Goal: Task Accomplishment & Management: Complete application form

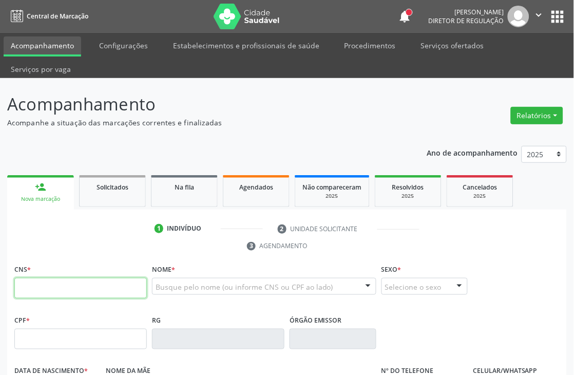
click at [59, 284] on input "text" at bounding box center [80, 288] width 132 height 21
type input "706 0093 4140 3441"
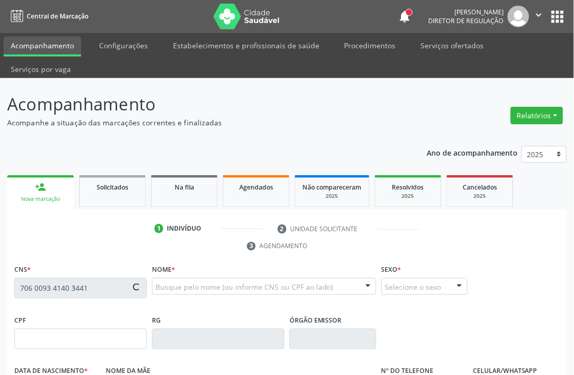
type input "[DATE]"
type input "[PERSON_NAME]"
type input "S/N"
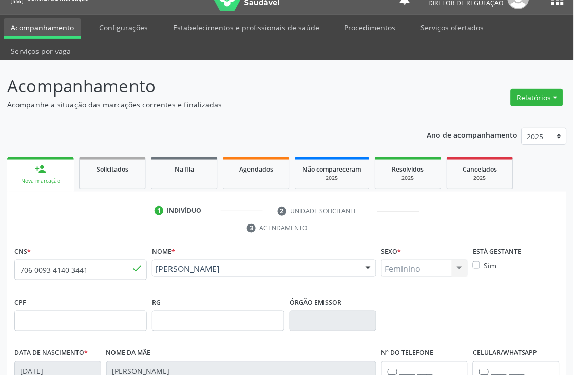
scroll to position [220, 0]
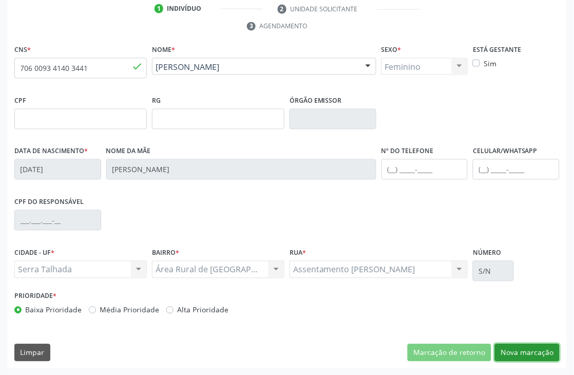
click at [533, 351] on button "Nova marcação" at bounding box center [527, 352] width 65 height 17
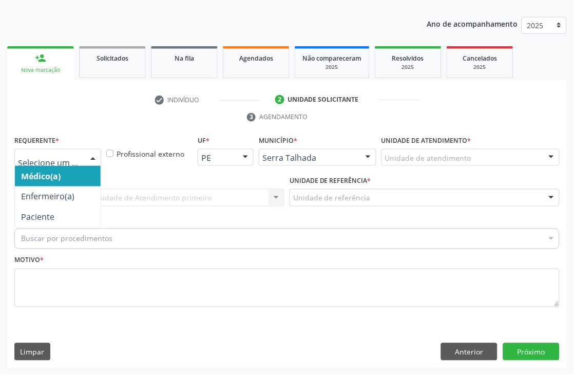
click at [78, 165] on div at bounding box center [57, 157] width 87 height 17
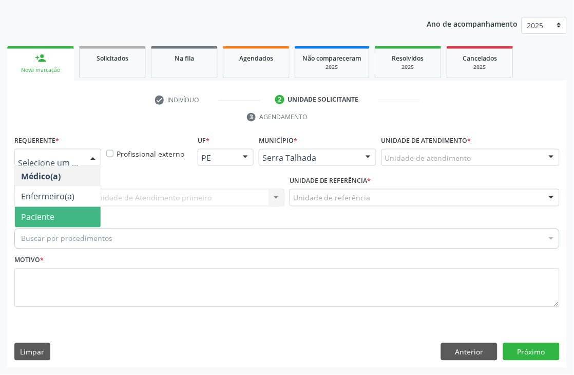
click at [71, 210] on span "Paciente" at bounding box center [58, 217] width 86 height 21
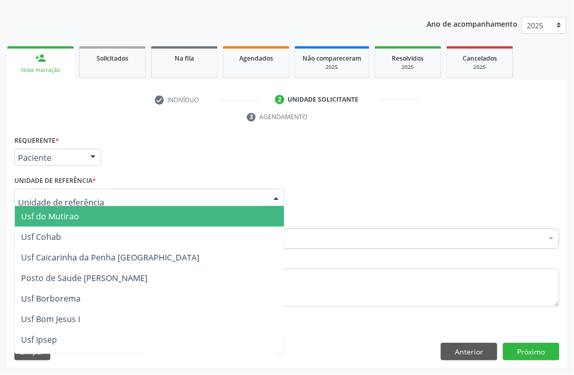
click at [78, 190] on div at bounding box center [149, 197] width 270 height 17
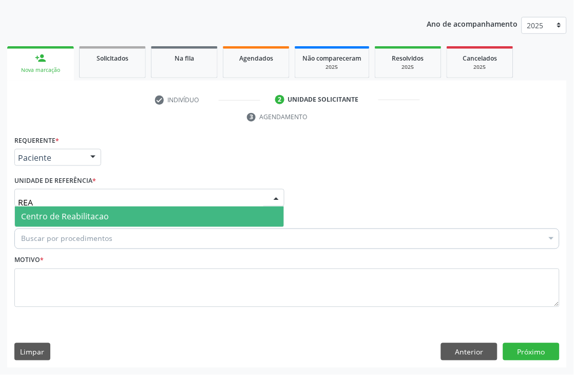
type input "REAB"
click at [89, 222] on span "Centro de Reabilitacao" at bounding box center [149, 216] width 269 height 21
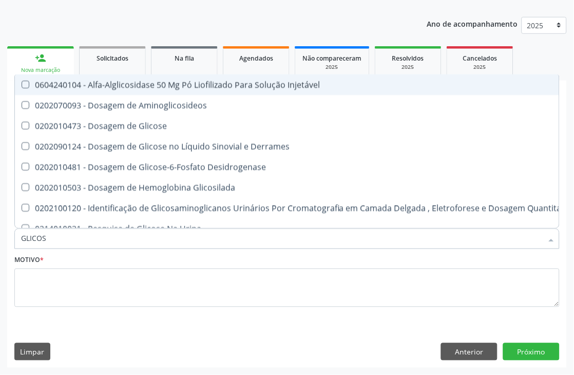
type input "GLICOSE"
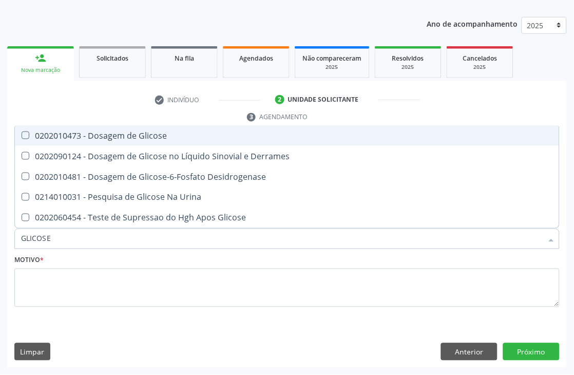
click at [103, 139] on div "0202010473 - Dosagem de Glicose" at bounding box center [287, 135] width 532 height 8
checkbox Glicose "true"
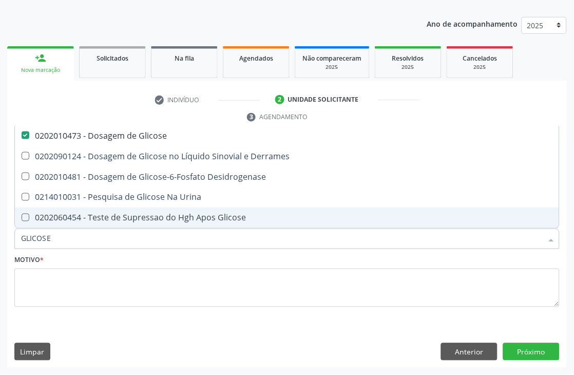
click at [54, 233] on input "GLICOSE" at bounding box center [282, 238] width 522 height 21
type input "AC"
checkbox Glicose "false"
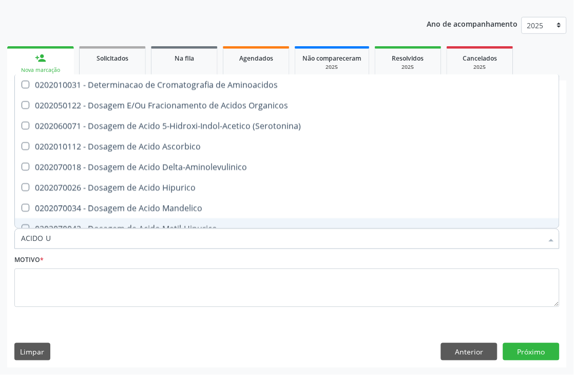
type input "ACIDO UR"
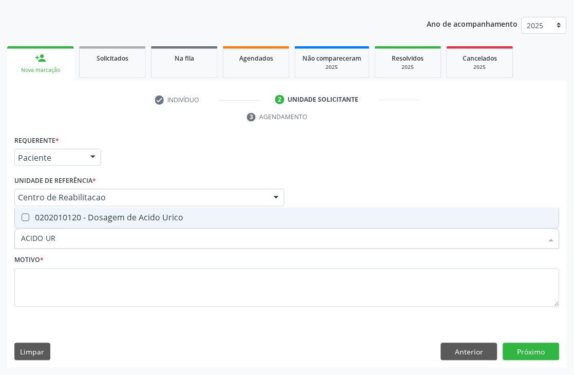
click at [81, 218] on div "0202010120 - Dosagem de Acido Urico" at bounding box center [287, 218] width 532 height 8
checkbox Urico "true"
click at [72, 234] on input "ACIDO UR" at bounding box center [282, 238] width 522 height 21
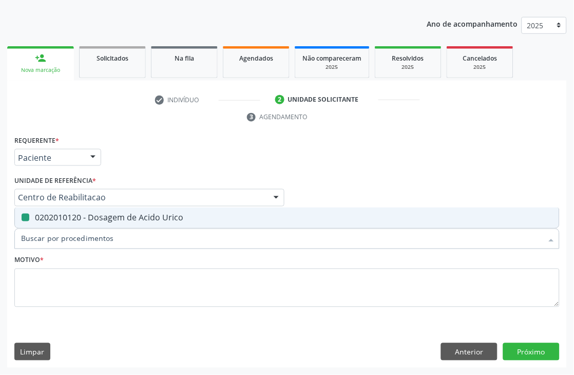
checkbox Urico "false"
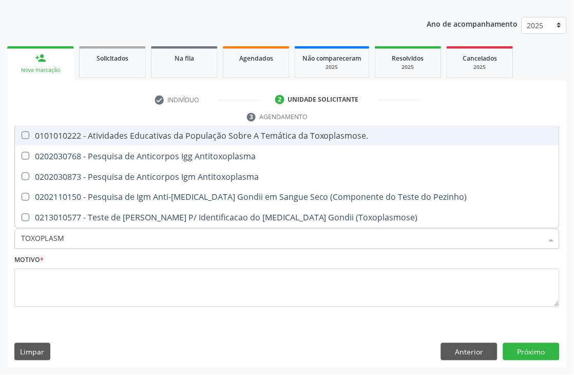
type input "[MEDICAL_DATA]"
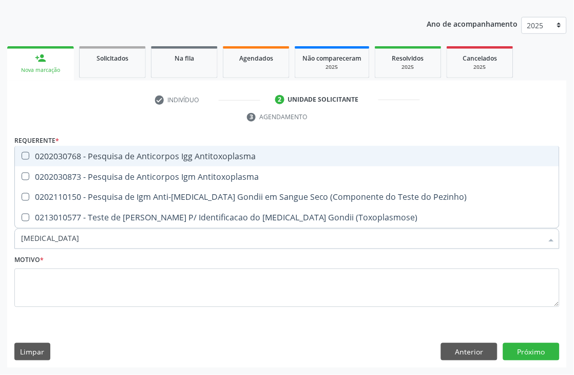
click at [94, 163] on span "0202030768 - Pesquisa de Anticorpos Igg Antitoxoplasma" at bounding box center [287, 156] width 544 height 21
checkbox Antitoxoplasma "true"
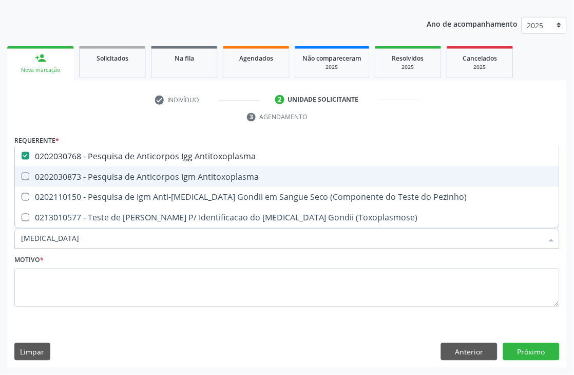
click at [91, 172] on div "0202030873 - Pesquisa de Anticorpos Igm Antitoxoplasma" at bounding box center [287, 176] width 532 height 8
checkbox Antitoxoplasma "true"
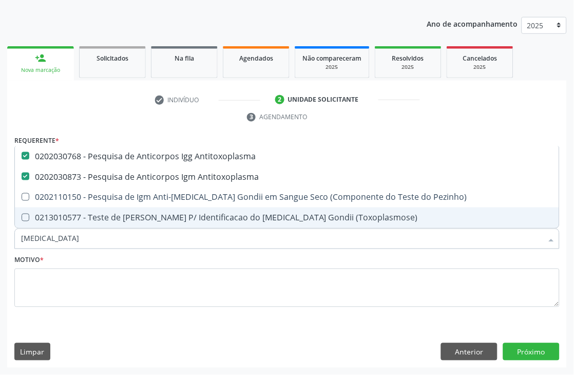
click at [79, 233] on input "[MEDICAL_DATA]" at bounding box center [282, 238] width 522 height 21
type input "CU"
checkbox Antitoxoplasma "false"
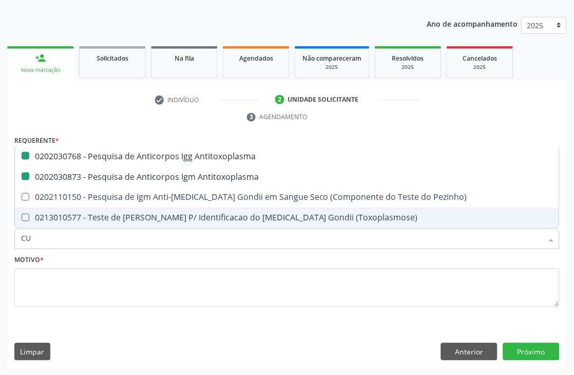
checkbox Antitoxoplasma "false"
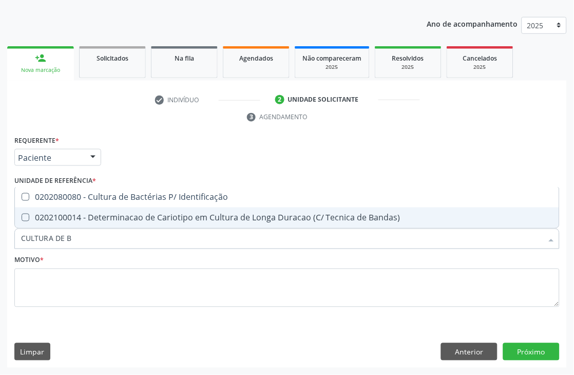
type input "CULTURA DE BA"
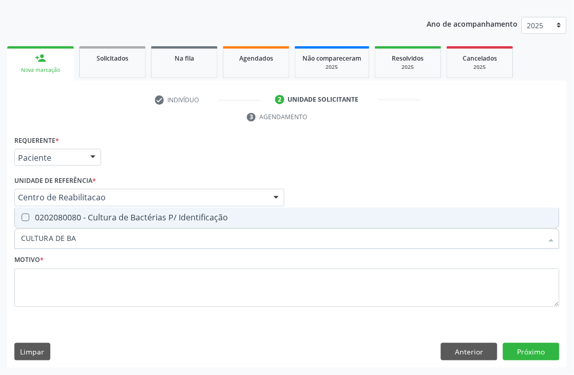
click at [92, 209] on span "0202080080 - Cultura de Bactérias P/ Identificação" at bounding box center [287, 217] width 544 height 21
checkbox Identificação "true"
click at [91, 235] on input "CULTURA DE BA" at bounding box center [282, 238] width 522 height 21
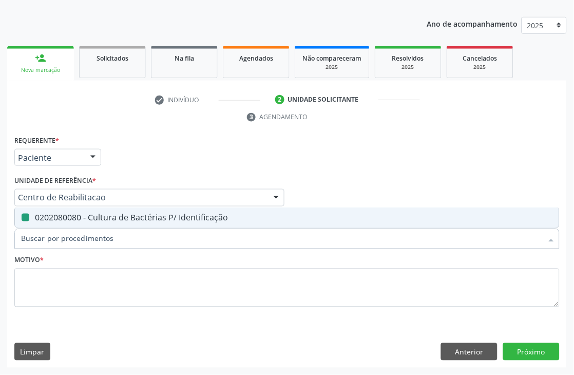
checkbox Identificação "false"
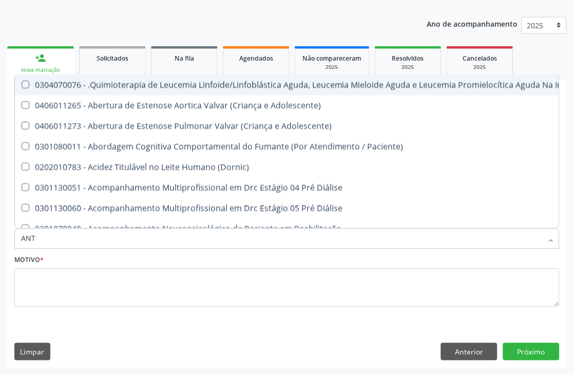
type input "ANTI"
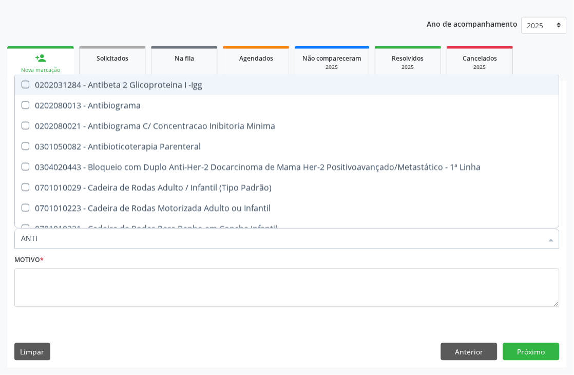
checkbox Antitoxoplasma "true"
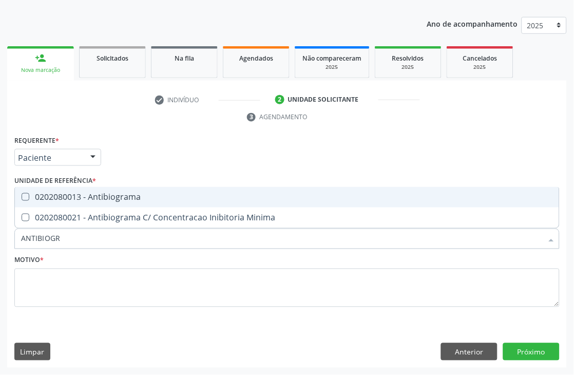
type input "ANTIBIOGRA"
click at [145, 204] on span "0202080013 - Antibiograma" at bounding box center [287, 197] width 544 height 21
checkbox Antibiograma "true"
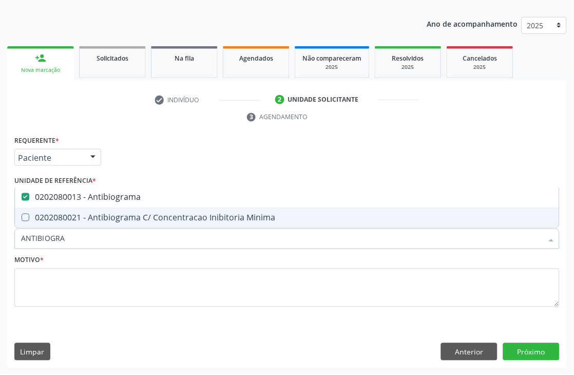
click at [78, 234] on input "ANTIBIOGRA" at bounding box center [282, 238] width 522 height 21
checkbox Antibiograma "false"
type input "HEMOGRAMA"
click at [65, 229] on input "HEMOGRAMA" at bounding box center [282, 238] width 522 height 21
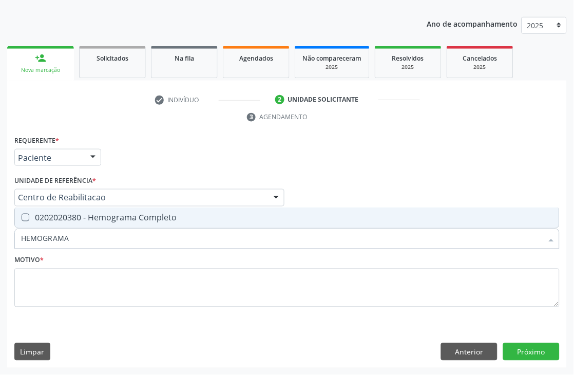
click at [74, 225] on span "0202020380 - Hemograma Completo" at bounding box center [287, 217] width 544 height 21
checkbox Completo "true"
click at [75, 239] on input "HEMOGRAMA" at bounding box center [282, 238] width 522 height 21
type input "ANAL"
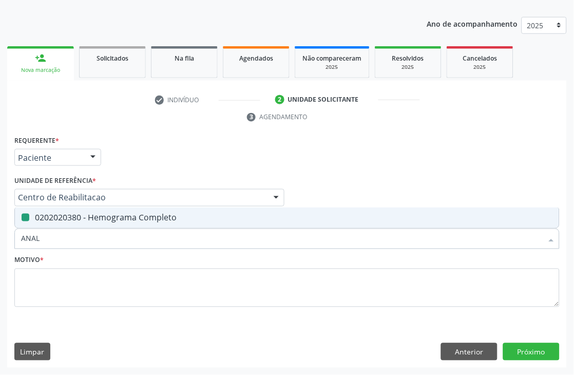
checkbox Completo "false"
type input "ANALISE DE [MEDICAL_DATA]"
click at [117, 207] on span "0202050017 - Analise de Caracteres Fisicos, Elementos e Sedimento da Urina" at bounding box center [287, 217] width 544 height 21
checkbox Urina "true"
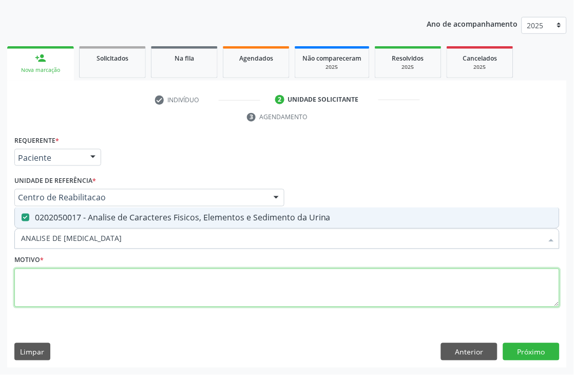
click at [73, 285] on textarea at bounding box center [286, 287] width 545 height 39
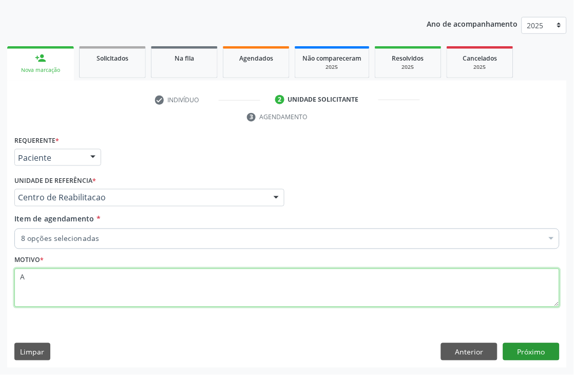
type textarea "A"
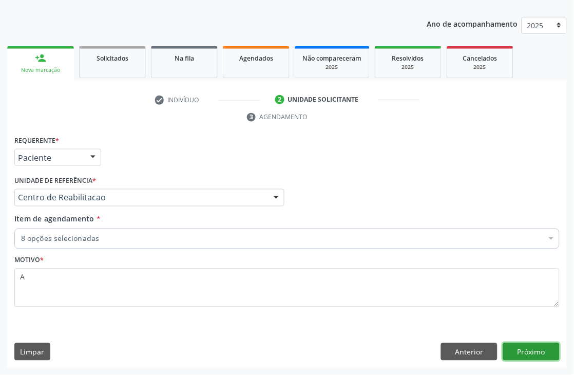
click at [546, 353] on button "Próximo" at bounding box center [531, 351] width 56 height 17
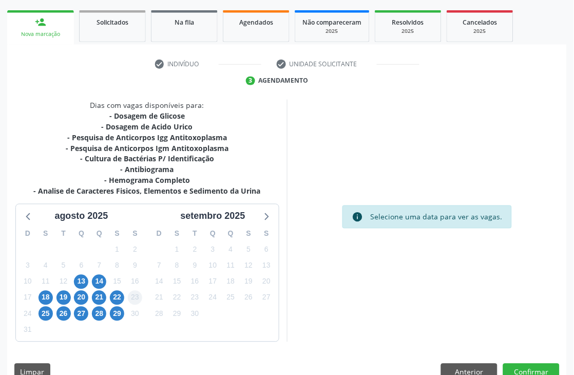
scroll to position [185, 0]
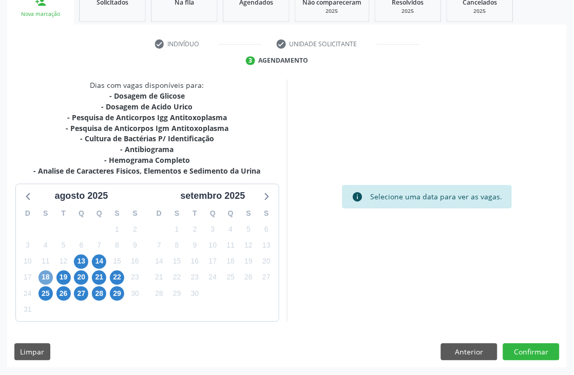
click at [43, 279] on span "18" at bounding box center [46, 278] width 14 height 14
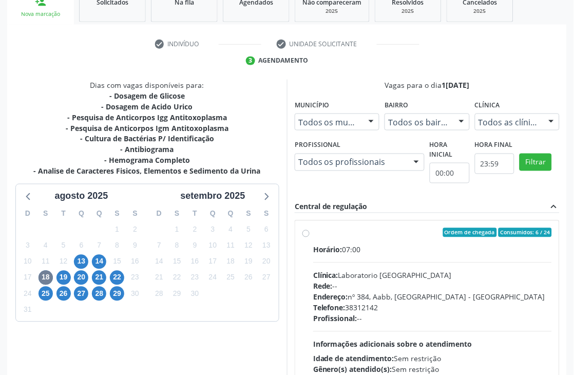
click at [377, 268] on div "Horário: 07:00 Clínica: Laboratorio [GEOGRAPHIC_DATA] Rede: -- Endereço: [STREE…" at bounding box center [432, 314] width 239 height 141
click at [310, 237] on input "Ordem de chegada Consumidos: 6 / 24 Horário: 07:00 Clínica: Laboratorio [GEOGRA…" at bounding box center [305, 232] width 7 height 9
radio input "true"
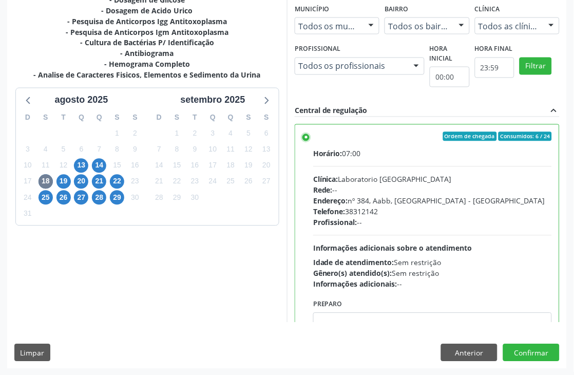
scroll to position [281, 0]
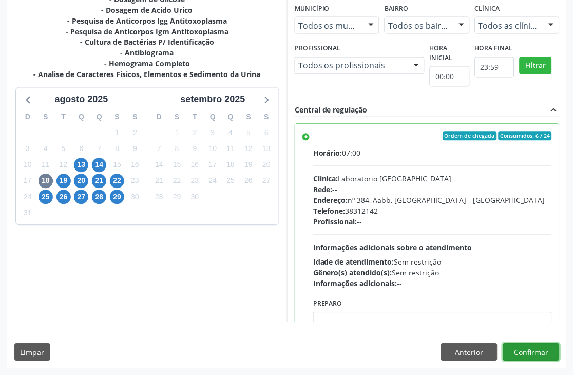
click at [536, 353] on button "Confirmar" at bounding box center [531, 351] width 56 height 17
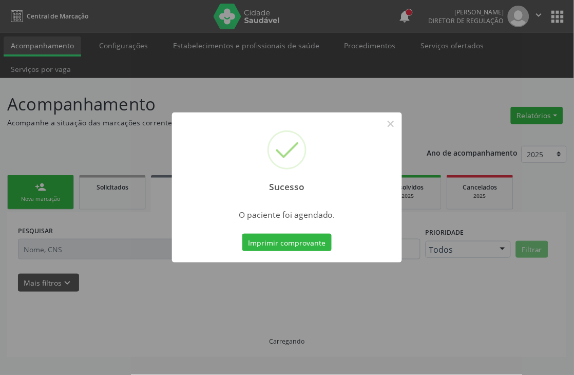
scroll to position [0, 0]
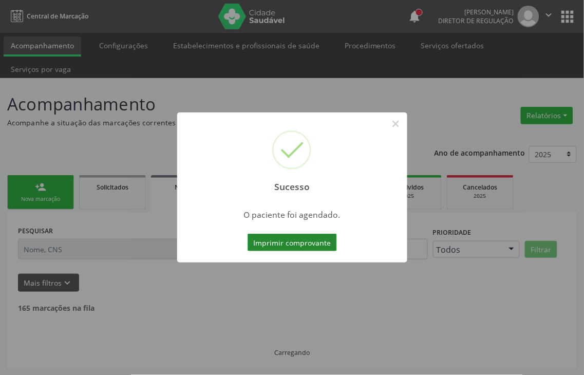
click at [303, 243] on button "Imprimir comprovante" at bounding box center [291, 242] width 89 height 17
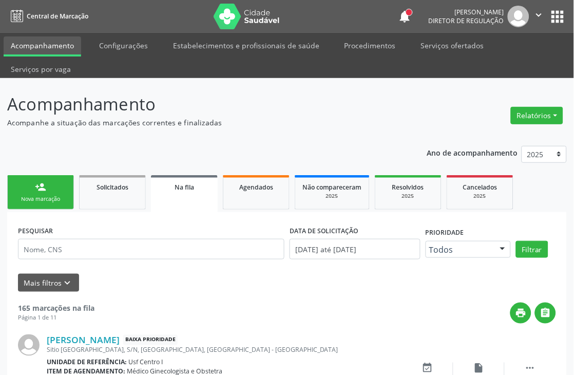
click at [65, 196] on div "Nova marcação" at bounding box center [40, 199] width 51 height 8
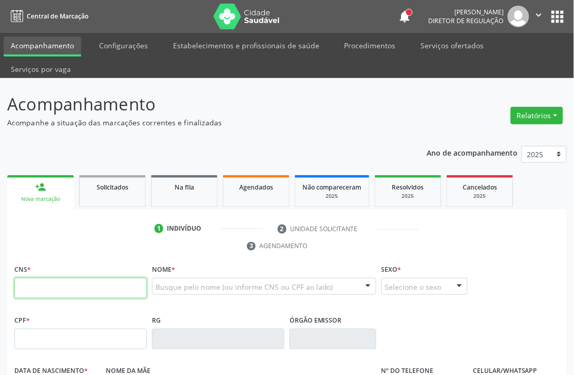
click at [67, 287] on input "text" at bounding box center [80, 288] width 132 height 21
paste input "706 0093 4140 3441"
type input "706 0093 4140 3441"
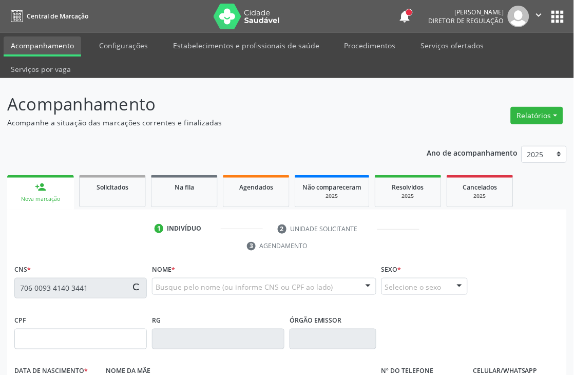
scroll to position [220, 0]
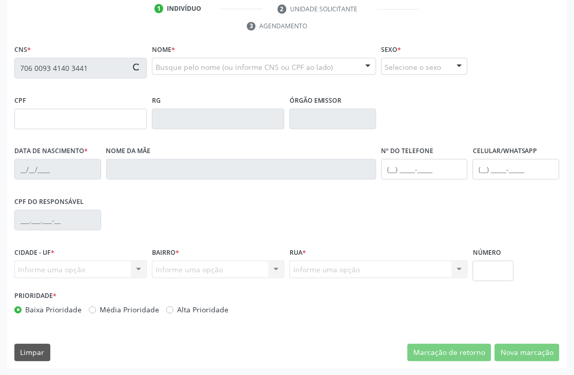
type input "[DATE]"
type input "[PERSON_NAME]"
type input "S/N"
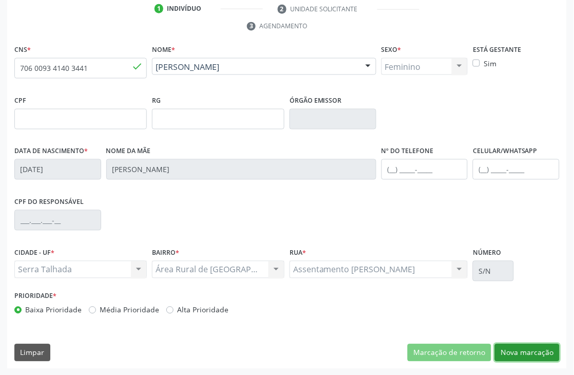
click at [517, 355] on button "Nova marcação" at bounding box center [527, 352] width 65 height 17
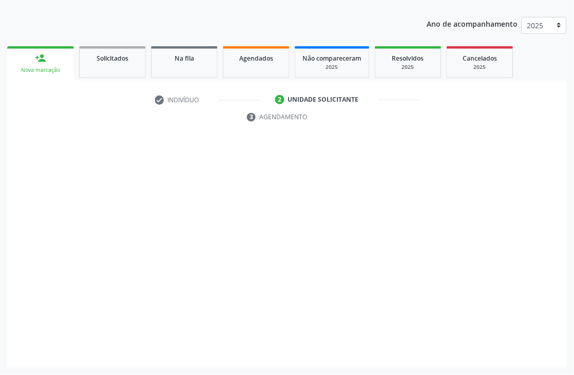
scroll to position [129, 0]
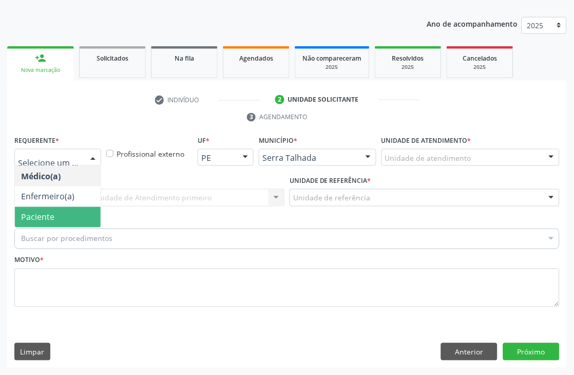
click at [43, 226] on span "Paciente" at bounding box center [58, 217] width 86 height 21
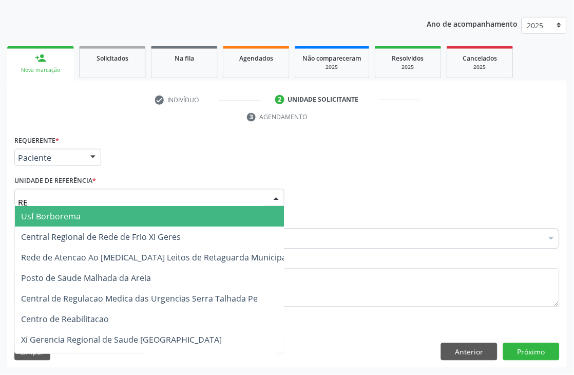
type input "REA"
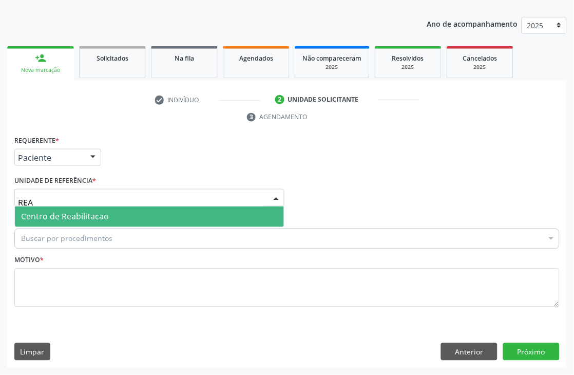
click at [109, 207] on span "Centro de Reabilitacao" at bounding box center [149, 216] width 269 height 21
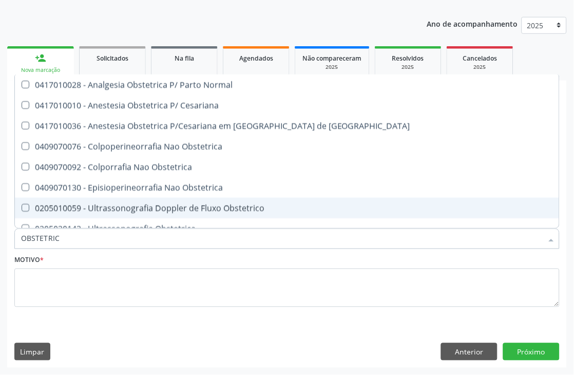
type input "OBSTETRICA"
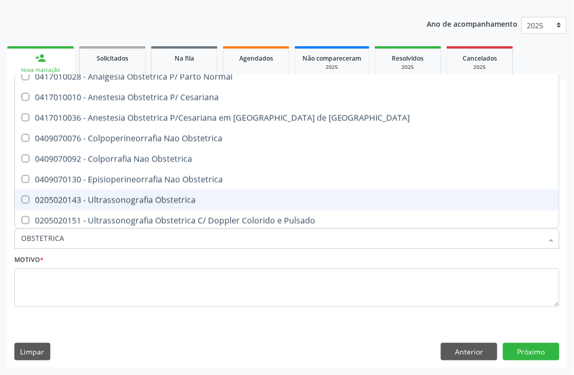
scroll to position [11, 0]
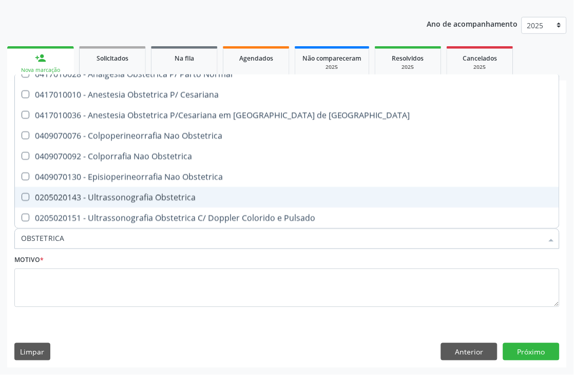
click at [170, 202] on span "0205020143 - Ultrassonografia Obstetrica" at bounding box center [287, 197] width 544 height 21
checkbox Obstetrica "true"
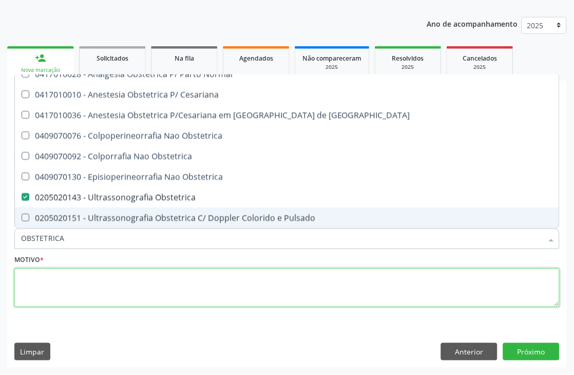
click at [74, 286] on textarea at bounding box center [286, 287] width 545 height 39
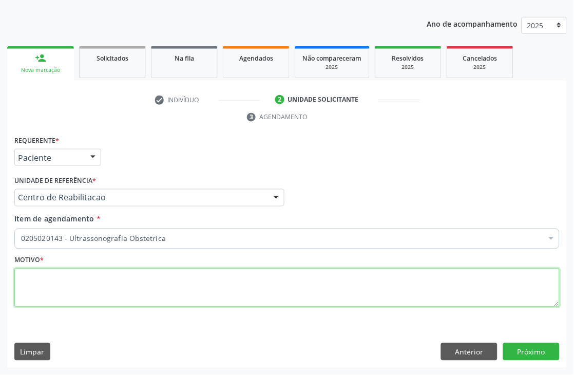
scroll to position [0, 0]
type textarea "A"
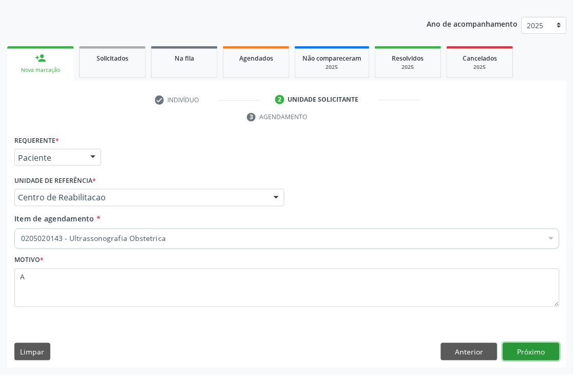
click at [543, 355] on button "Próximo" at bounding box center [531, 351] width 56 height 17
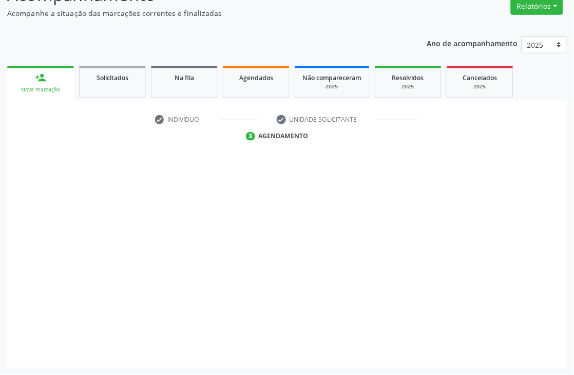
scroll to position [109, 0]
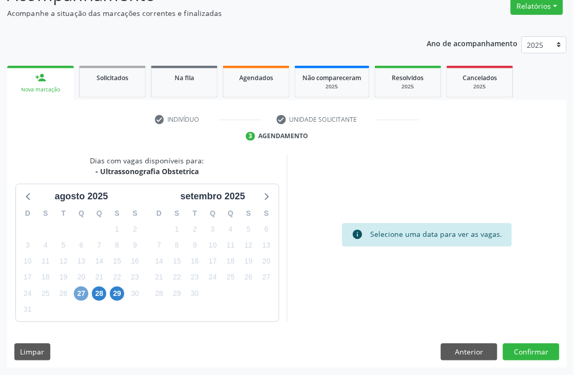
click at [75, 290] on span "27" at bounding box center [81, 293] width 14 height 14
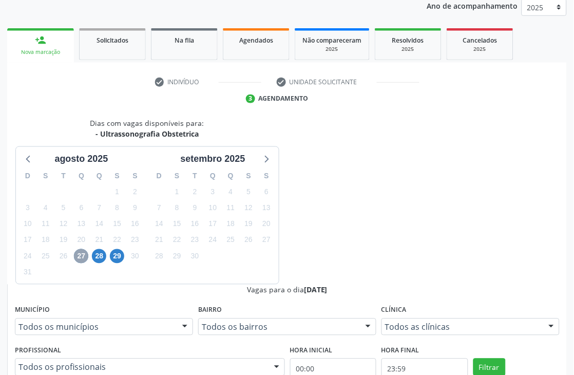
scroll to position [223, 0]
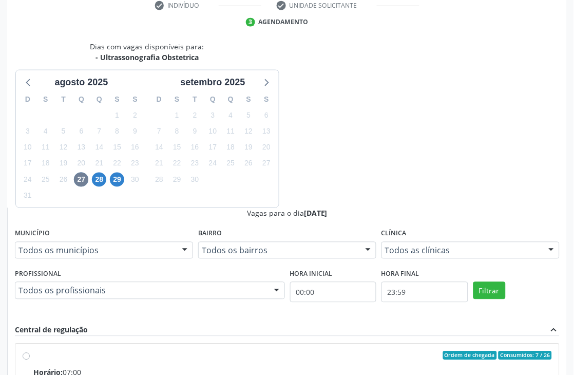
click at [30, 351] on input "Ordem de chegada Consumidos: 7 / 26 Horário: 07:00 Clínica: Hospital [GEOGRAPHI…" at bounding box center [26, 355] width 7 height 9
radio input "true"
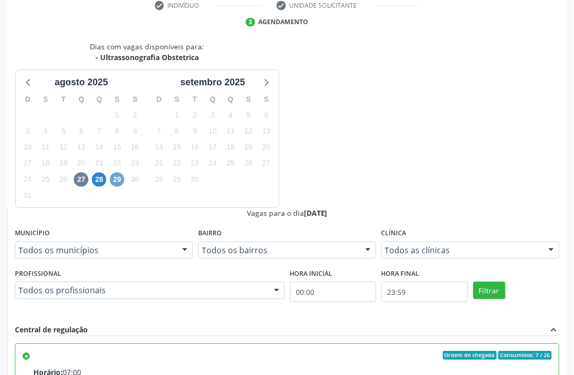
click at [113, 181] on span "29" at bounding box center [117, 179] width 14 height 14
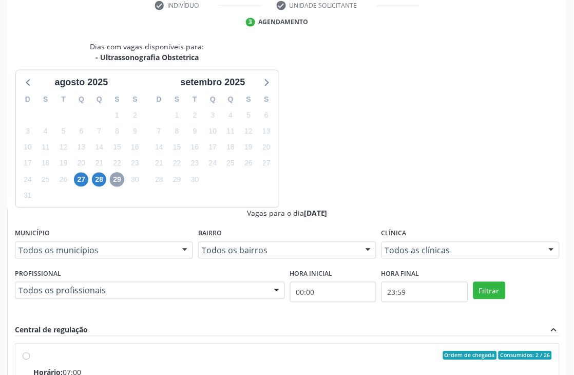
scroll to position [263, 0]
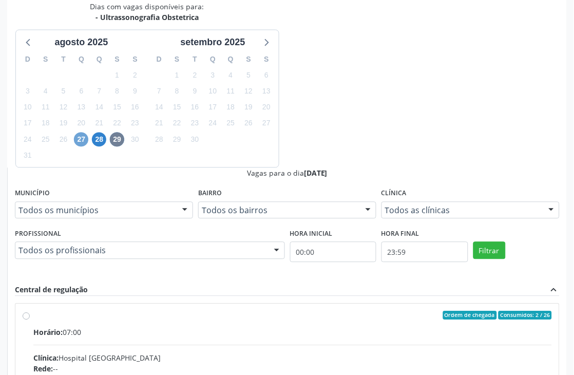
click at [81, 141] on span "27" at bounding box center [81, 139] width 14 height 14
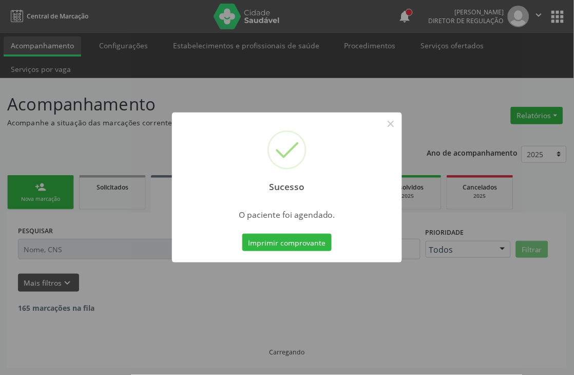
scroll to position [0, 0]
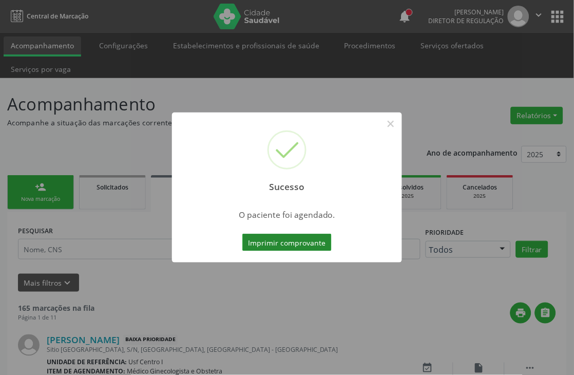
click at [255, 246] on button "Imprimir comprovante" at bounding box center [286, 242] width 89 height 17
